Goal: Task Accomplishment & Management: Manage account settings

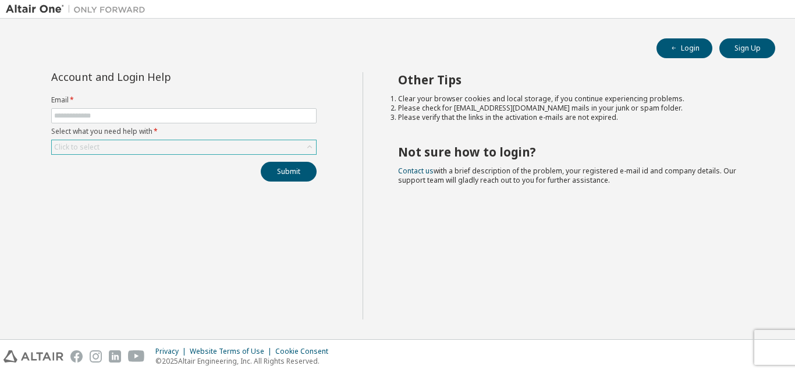
click at [161, 141] on div "Click to select" at bounding box center [184, 147] width 264 height 14
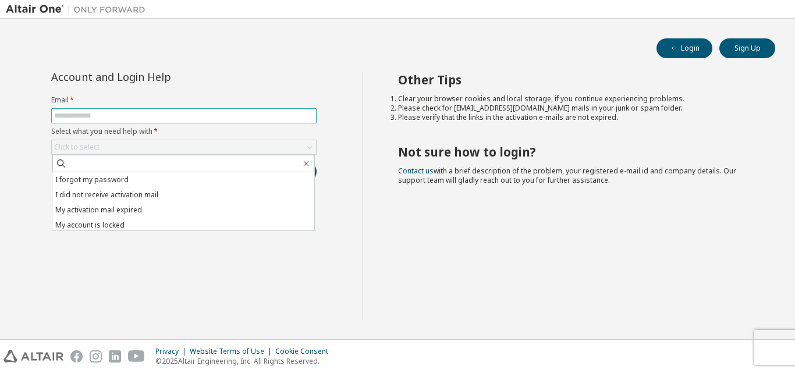
click at [125, 118] on input "text" at bounding box center [184, 115] width 260 height 9
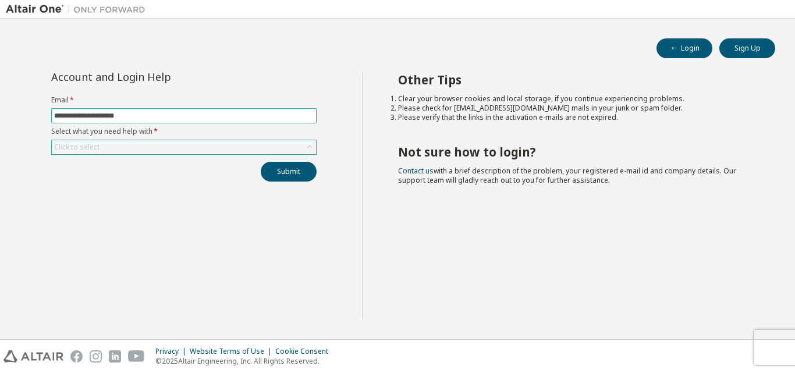
type input "**********"
click at [309, 148] on icon at bounding box center [310, 147] width 12 height 12
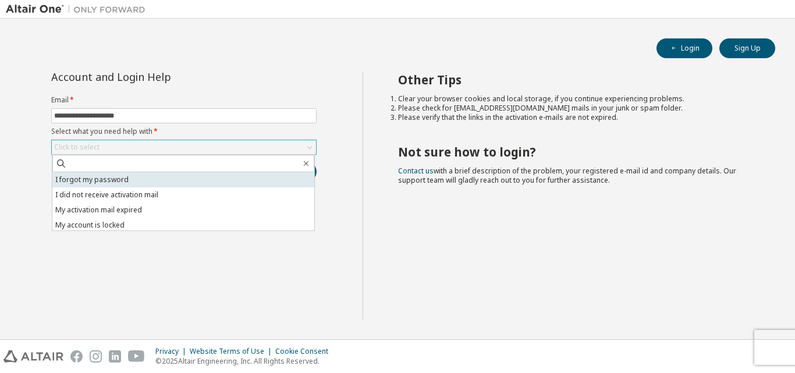
click at [132, 177] on li "I forgot my password" at bounding box center [183, 179] width 262 height 15
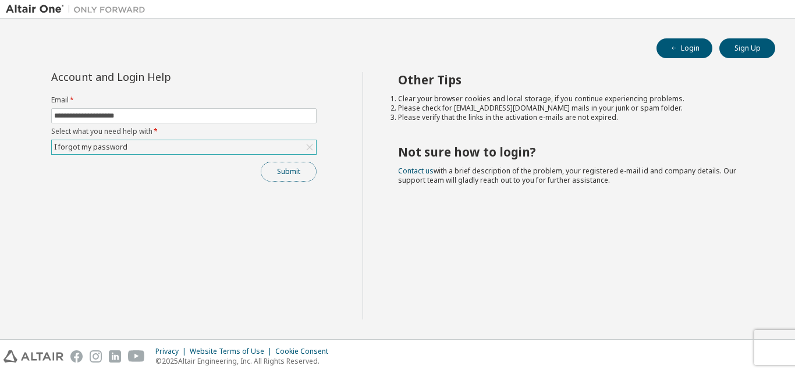
click at [284, 174] on button "Submit" at bounding box center [289, 172] width 56 height 20
click at [286, 171] on button "Submit" at bounding box center [289, 172] width 56 height 20
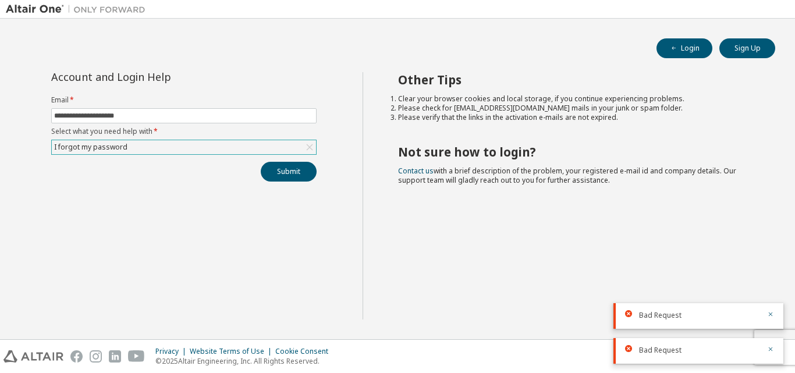
click at [311, 148] on icon at bounding box center [310, 147] width 6 height 6
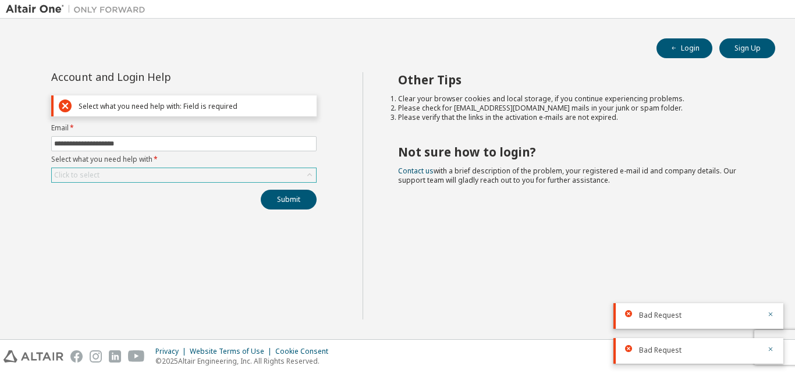
click at [313, 176] on icon at bounding box center [310, 175] width 12 height 12
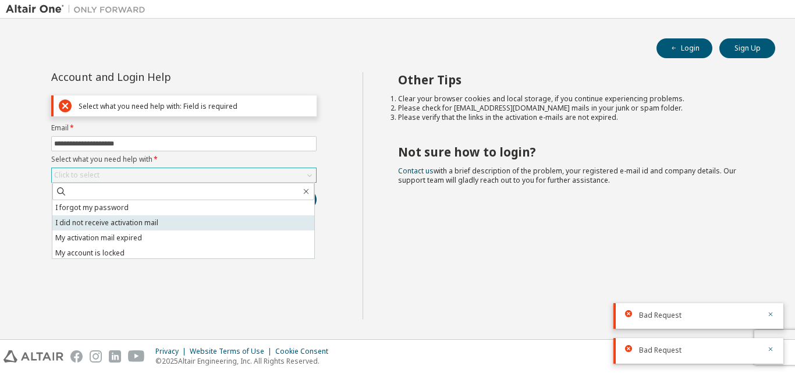
click at [162, 226] on li "I did not receive activation mail" at bounding box center [183, 222] width 262 height 15
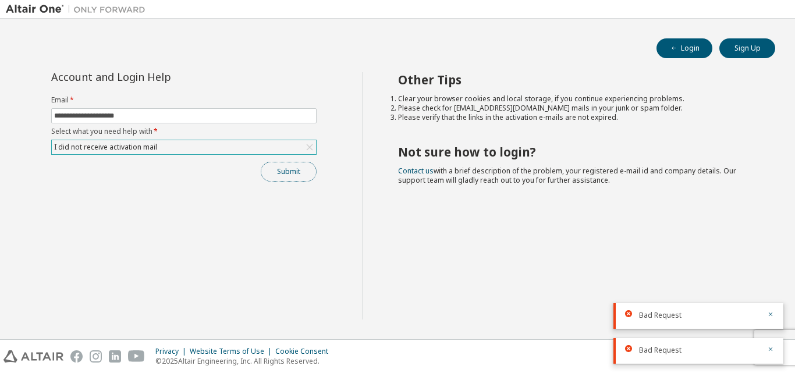
click at [297, 176] on button "Submit" at bounding box center [289, 172] width 56 height 20
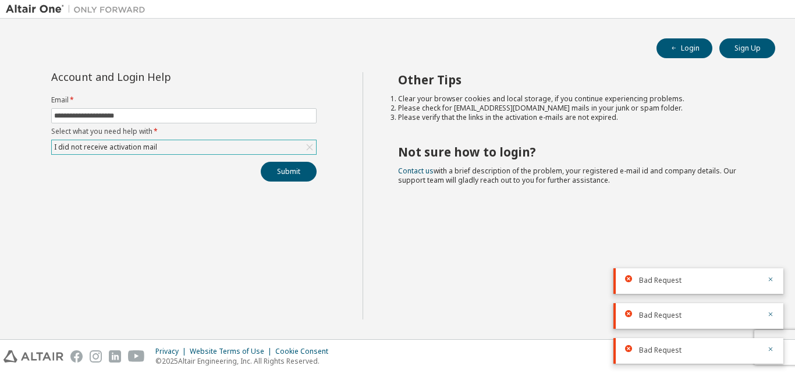
click at [307, 149] on icon at bounding box center [310, 147] width 12 height 12
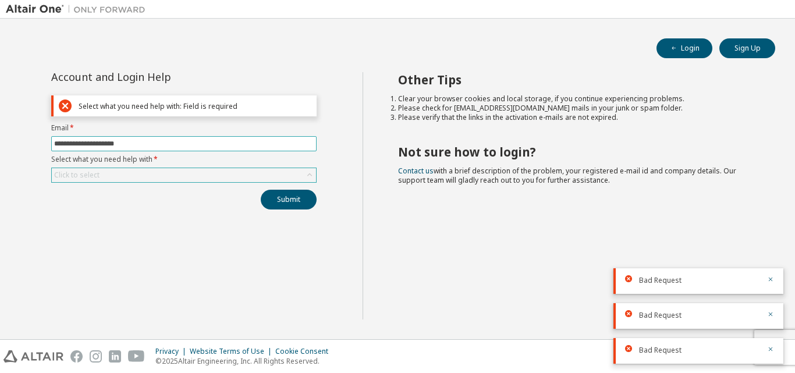
click at [200, 137] on span "**********" at bounding box center [183, 143] width 265 height 15
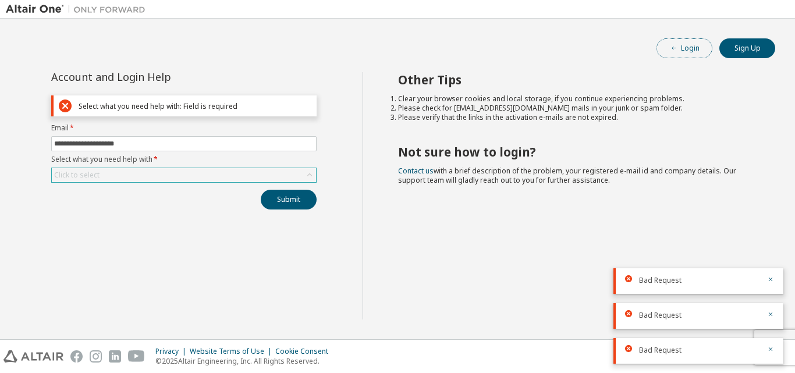
click at [690, 49] on button "Login" at bounding box center [685, 48] width 56 height 20
